Goal: Task Accomplishment & Management: Use online tool/utility

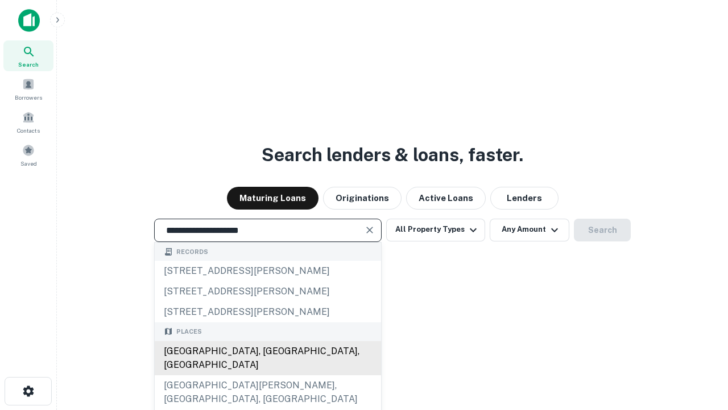
click at [267, 375] on div "[GEOGRAPHIC_DATA], [GEOGRAPHIC_DATA], [GEOGRAPHIC_DATA]" at bounding box center [268, 358] width 227 height 34
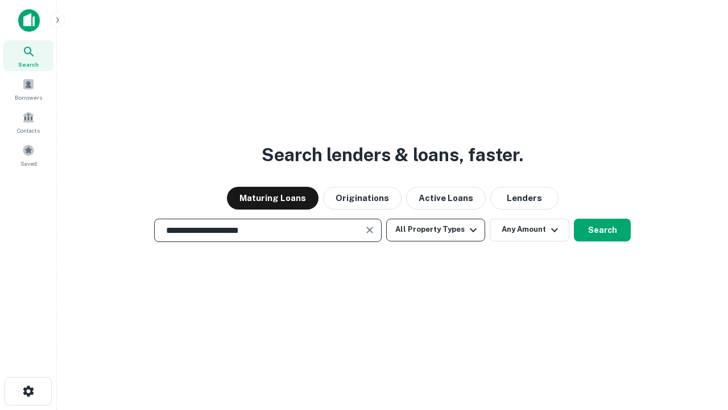
type input "**********"
click at [436, 229] on button "All Property Types" at bounding box center [435, 230] width 99 height 23
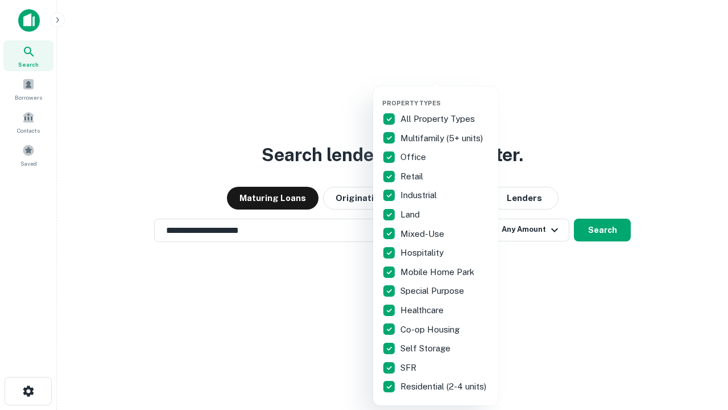
click at [445, 96] on button "button" at bounding box center [444, 96] width 125 height 1
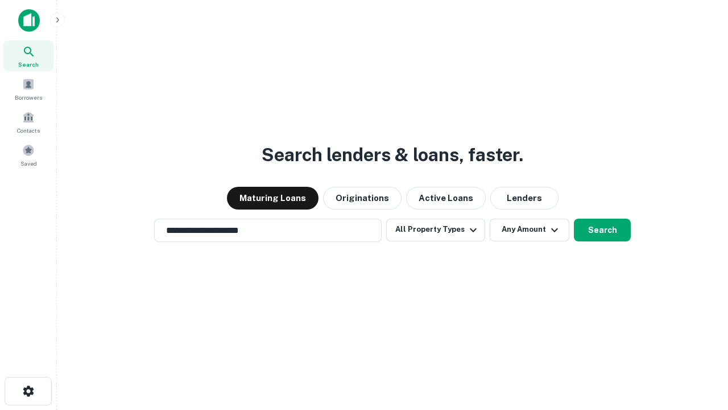
scroll to position [7, 137]
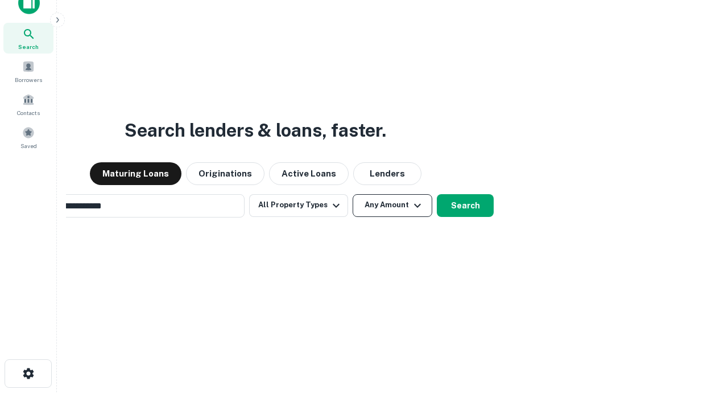
click at [353, 194] on button "Any Amount" at bounding box center [393, 205] width 80 height 23
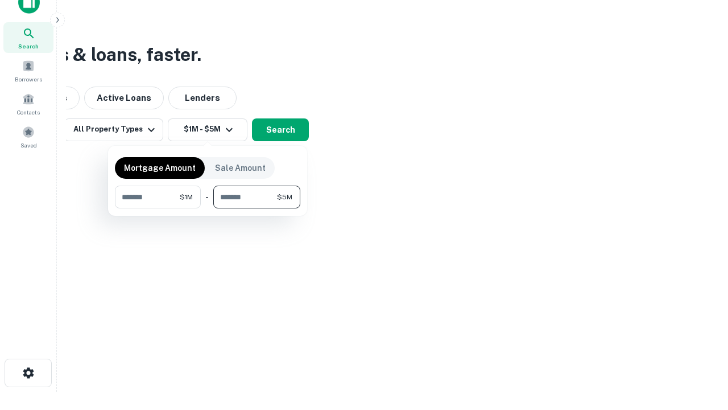
type input "*******"
click at [208, 208] on button "button" at bounding box center [208, 208] width 186 height 1
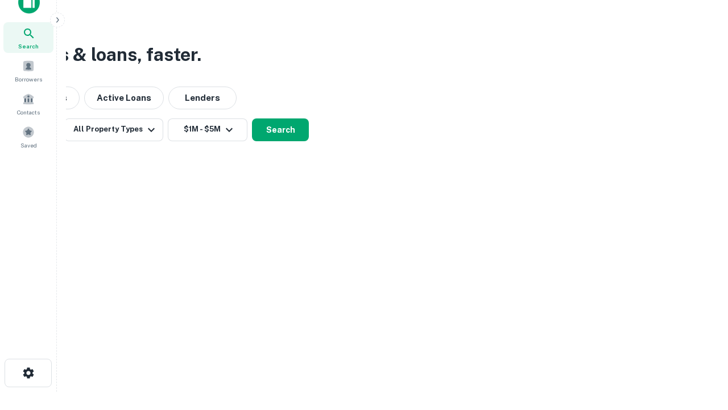
scroll to position [18, 0]
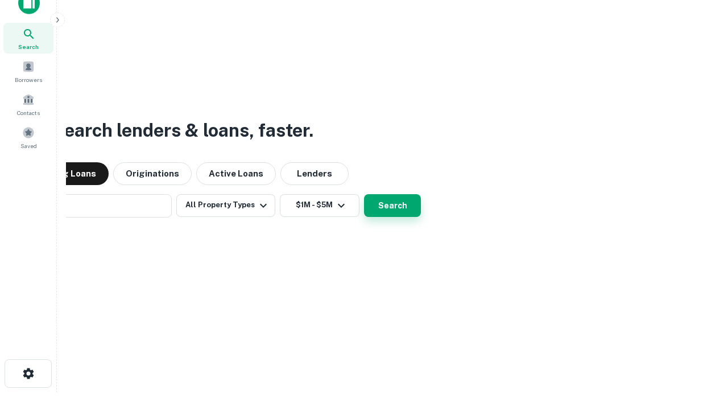
click at [364, 194] on button "Search" at bounding box center [392, 205] width 57 height 23
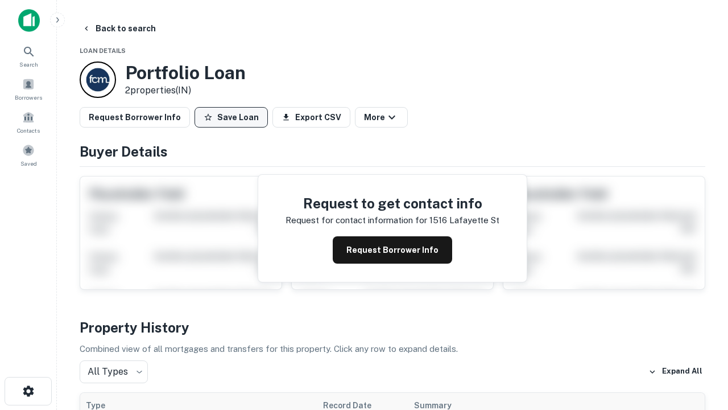
click at [231, 117] on button "Save Loan" at bounding box center [231, 117] width 73 height 20
click at [234, 117] on button "Save Loan" at bounding box center [231, 117] width 73 height 20
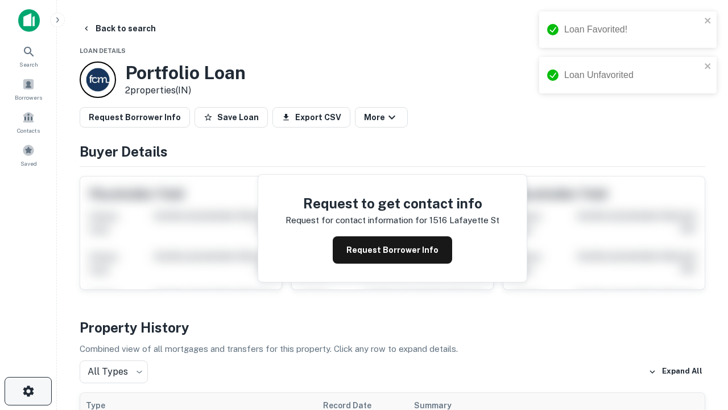
click at [28, 391] on icon "button" at bounding box center [29, 391] width 14 height 14
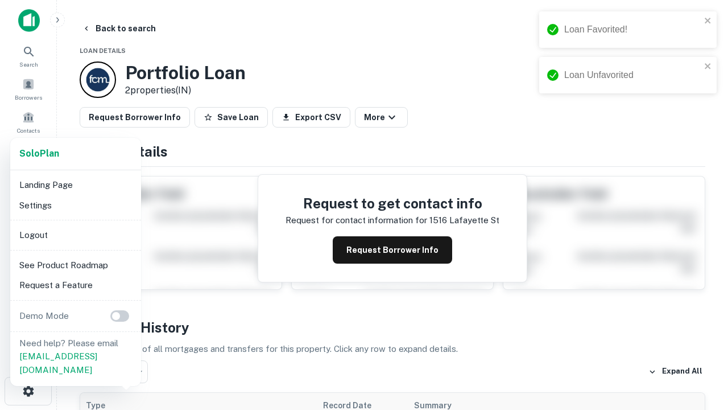
click at [75, 234] on li "Logout" at bounding box center [76, 235] width 122 height 20
